Goal: Find specific page/section: Find specific page/section

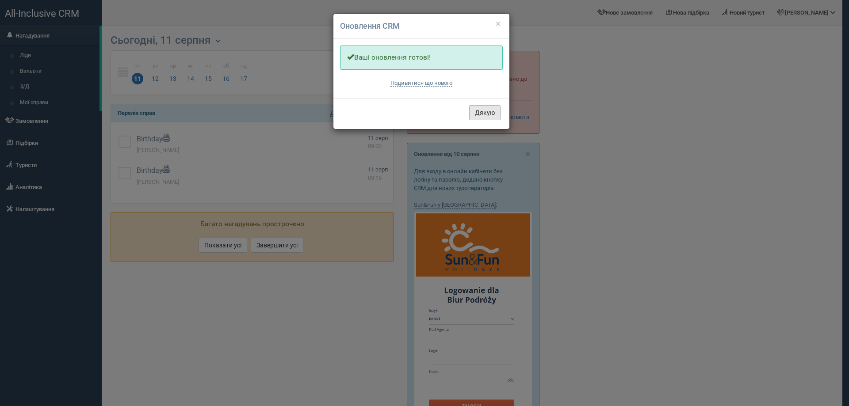
click at [487, 111] on button "Дякую" at bounding box center [484, 112] width 31 height 15
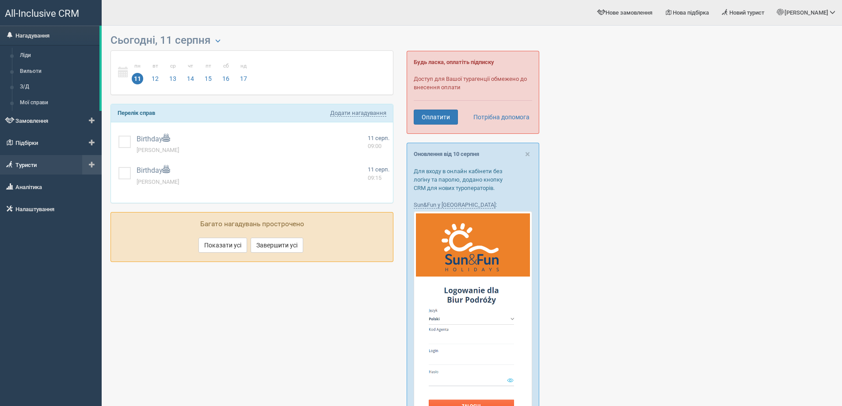
click at [42, 164] on link "Туристи" at bounding box center [51, 164] width 102 height 19
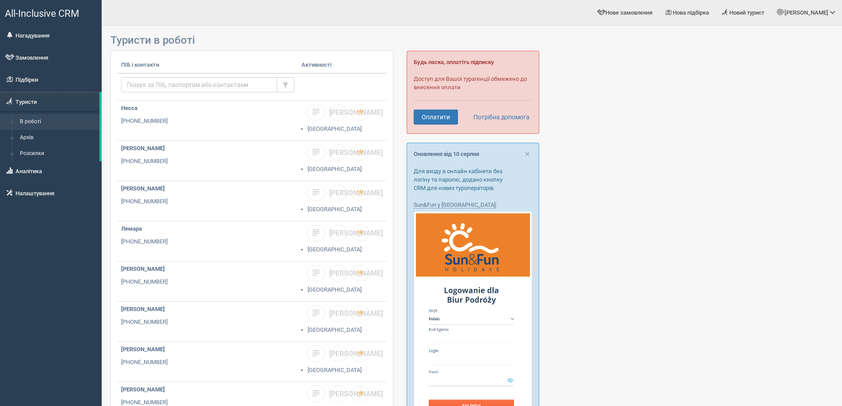
click at [212, 85] on input "text" at bounding box center [199, 84] width 156 height 15
type input "rodz"
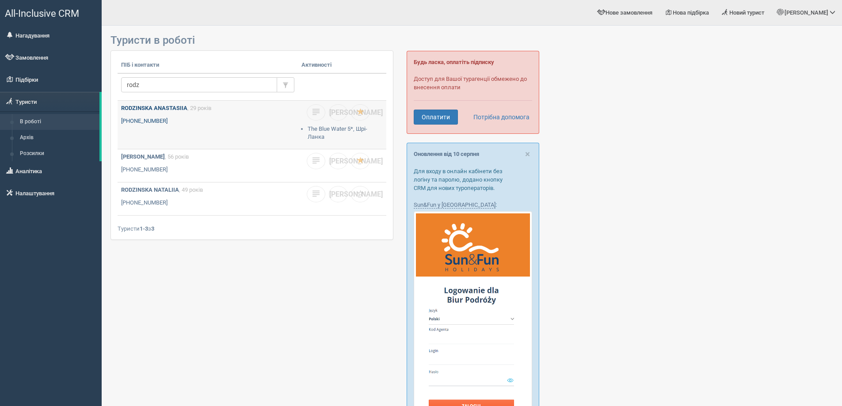
click at [237, 121] on p "[PHONE_NUMBER]" at bounding box center [207, 121] width 173 height 8
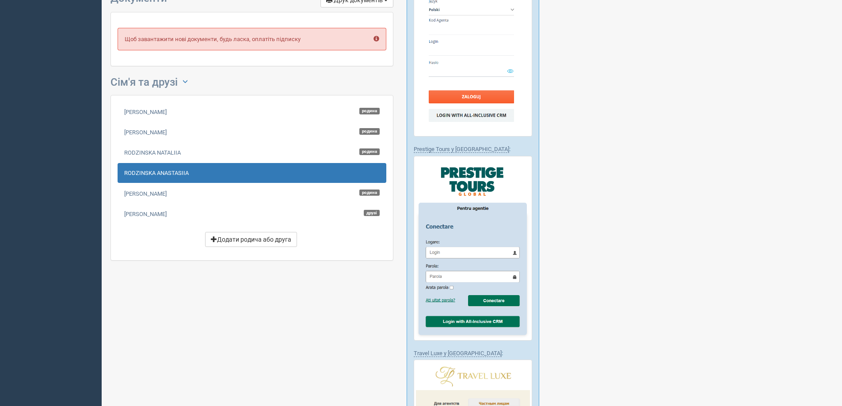
scroll to position [44, 0]
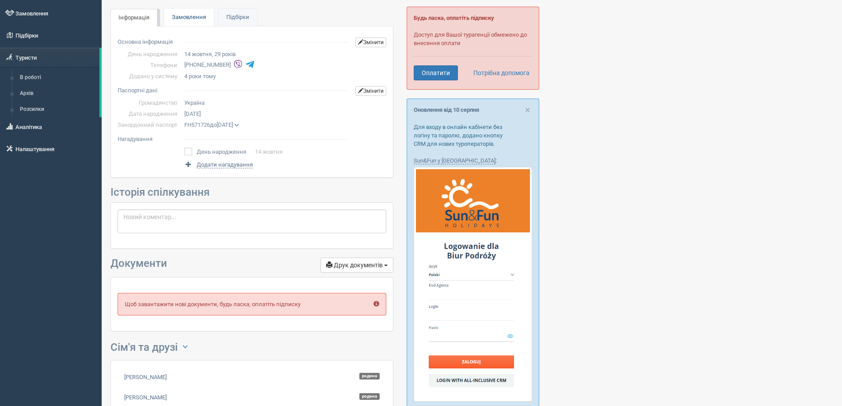
click at [202, 14] on link "Замовлення" at bounding box center [189, 17] width 50 height 18
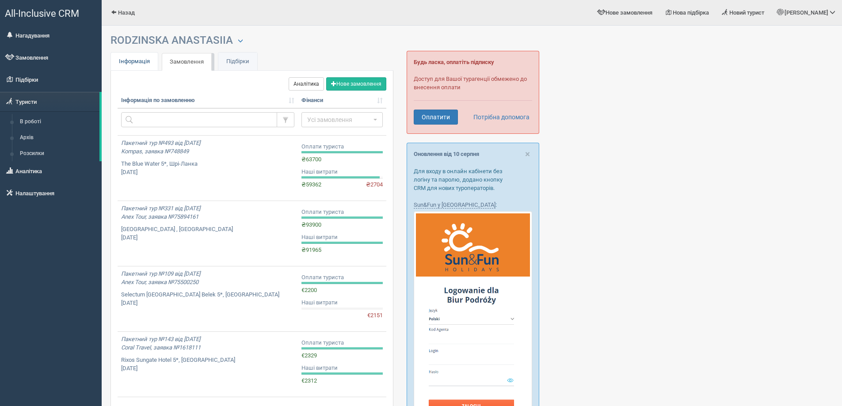
click at [140, 58] on span "Інформація" at bounding box center [134, 61] width 31 height 7
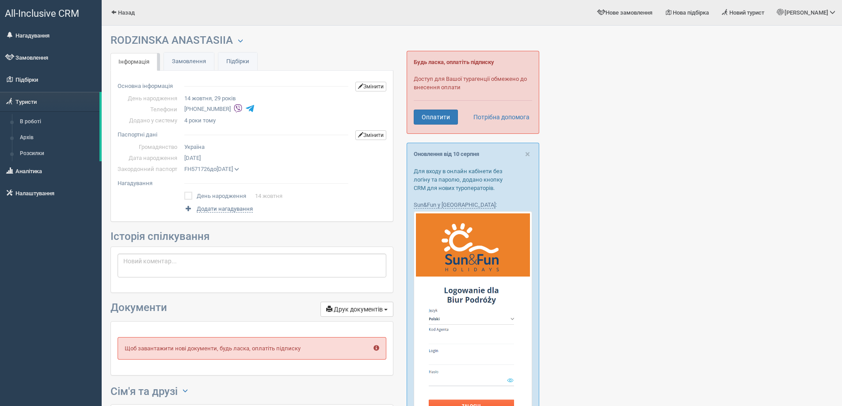
click at [137, 41] on h3 "RODZINSKA ANASTASIIA Менеджер: [PERSON_NAME] Відправити до архіву Взяти в робот…" at bounding box center [251, 40] width 283 height 12
copy h3 "RODZINSKA"
click at [200, 45] on h3 "RODZINSKA ANASTASIIA Менеджер: [PERSON_NAME] Відправити до архіву Взяти в робот…" at bounding box center [251, 40] width 283 height 12
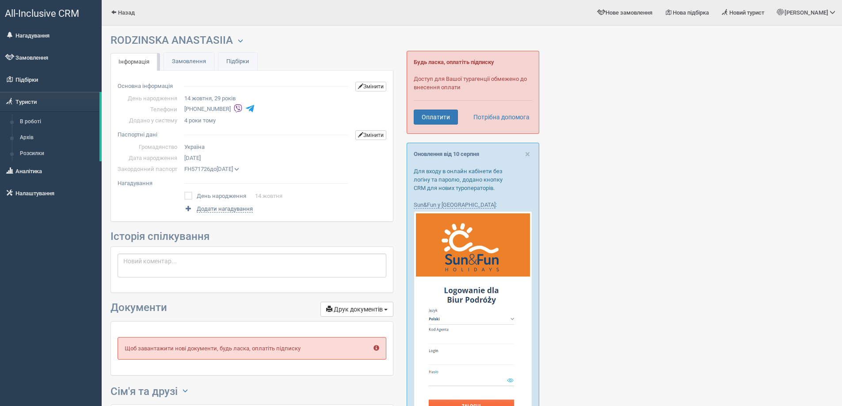
copy h3 "ANASTASIIA"
